Goal: Navigation & Orientation: Find specific page/section

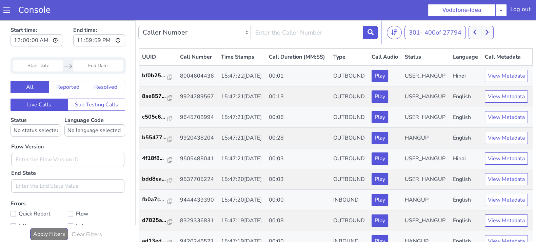
click at [473, 31] on button at bounding box center [474, 33] width 13 height 14
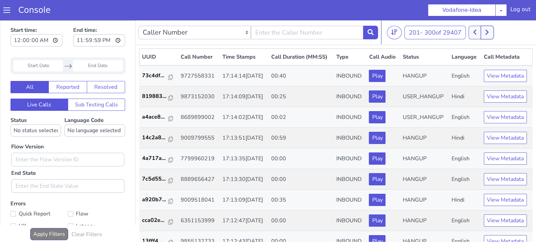
click at [484, 33] on button at bounding box center [486, 33] width 13 height 14
click at [476, 32] on icon at bounding box center [475, 32] width 4 height 6
click at [489, 35] on button at bounding box center [486, 33] width 13 height 14
click at [488, 30] on icon at bounding box center [487, 32] width 4 height 6
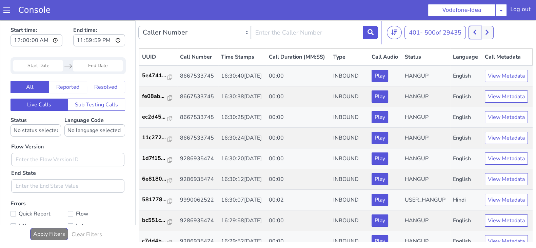
click at [471, 29] on button at bounding box center [474, 33] width 13 height 14
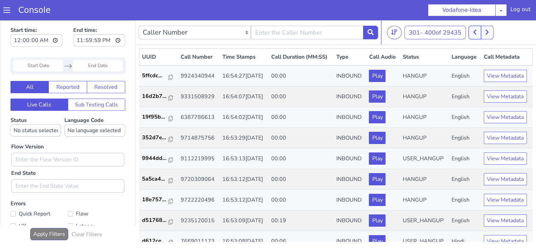
click at [471, 29] on button at bounding box center [474, 33] width 13 height 14
click at [488, 28] on button at bounding box center [486, 33] width 13 height 14
click at [476, 34] on icon at bounding box center [474, 32] width 3 height 5
click at [486, 32] on button at bounding box center [486, 33] width 13 height 14
